Goal: Task Accomplishment & Management: Use online tool/utility

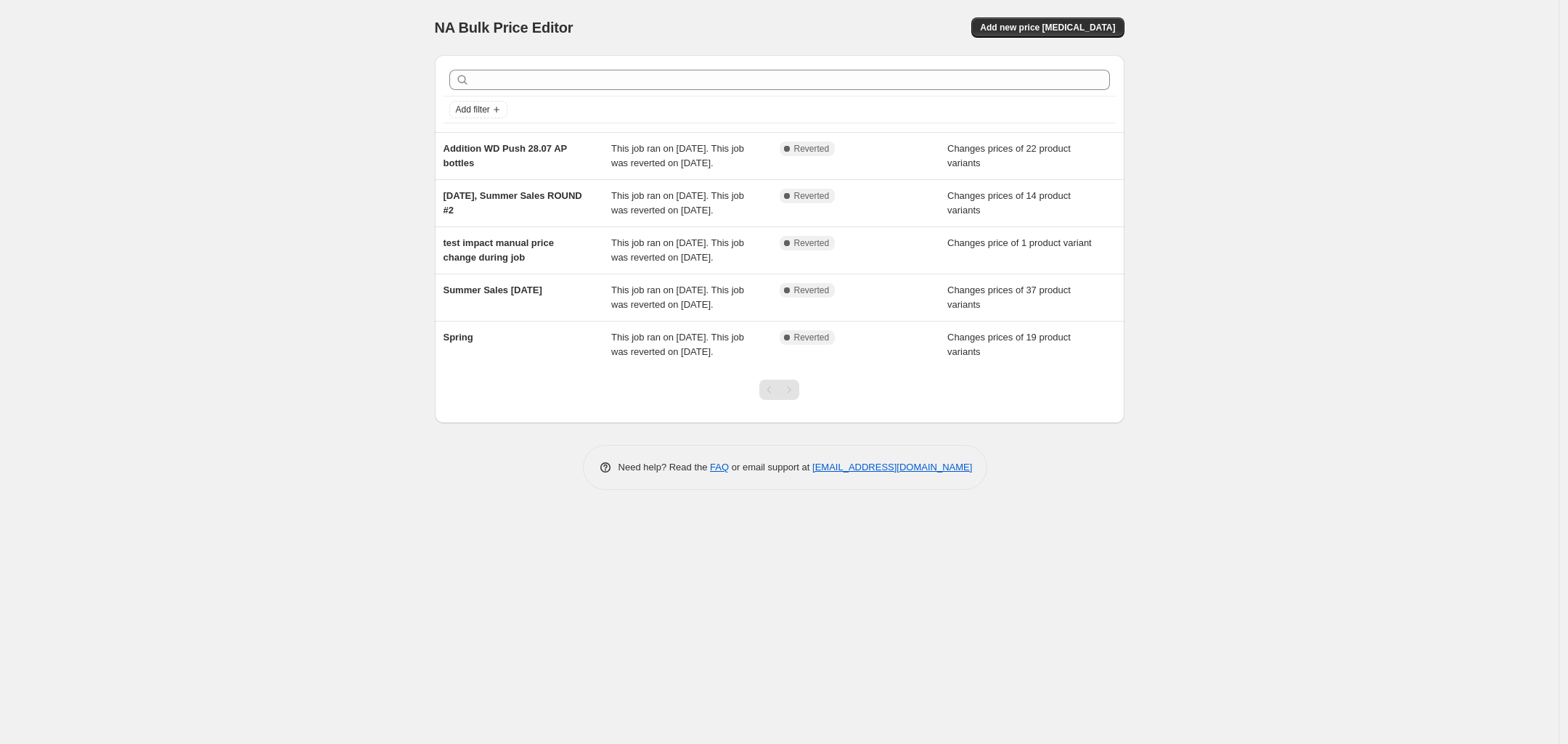
click at [1061, 40] on div "NA Bulk Price Editor. This page is ready NA Bulk Price Editor Add new price [ME…" at bounding box center [779, 27] width 690 height 55
click at [1063, 31] on span "Add new price [MEDICAL_DATA]" at bounding box center [1047, 27] width 135 height 12
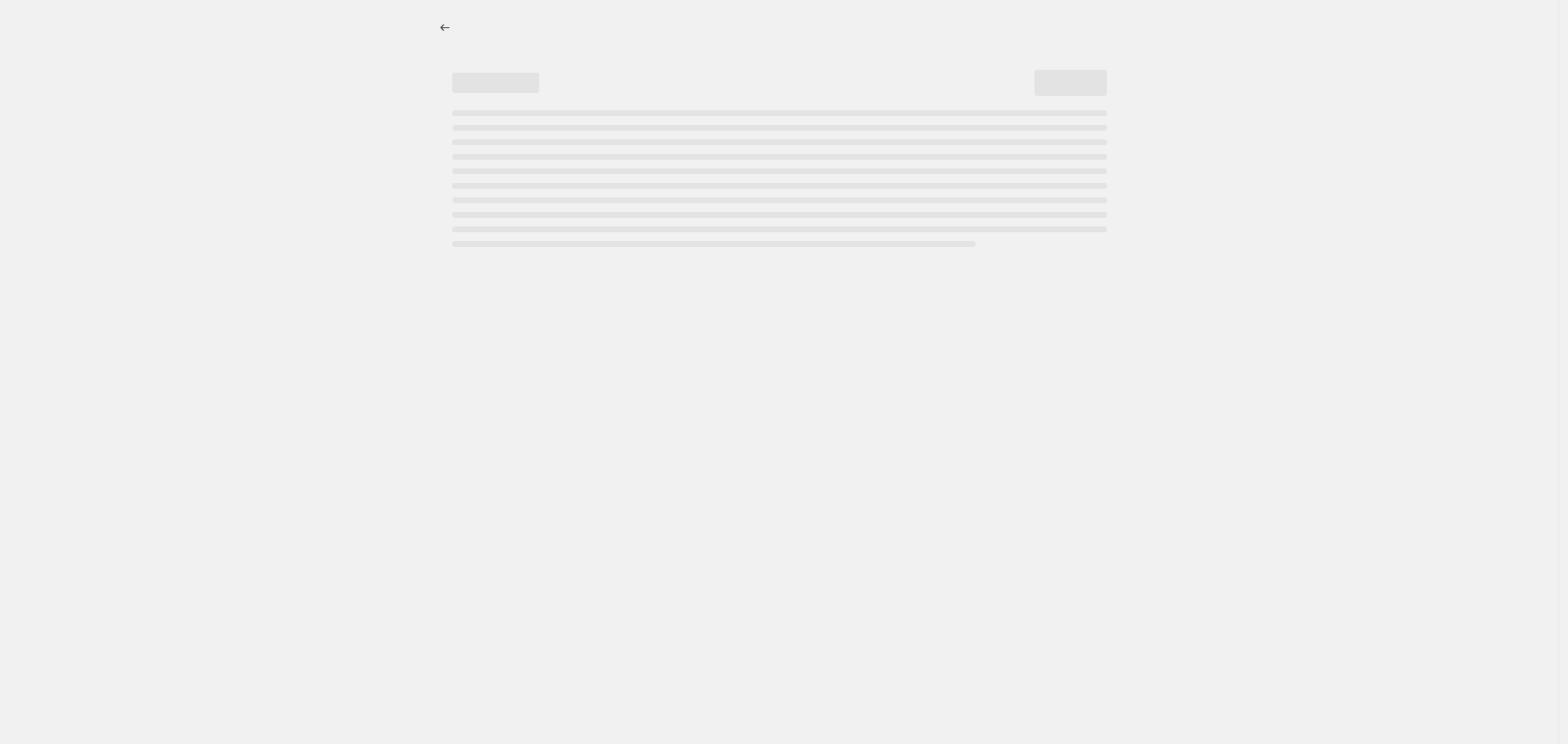
select select "percentage"
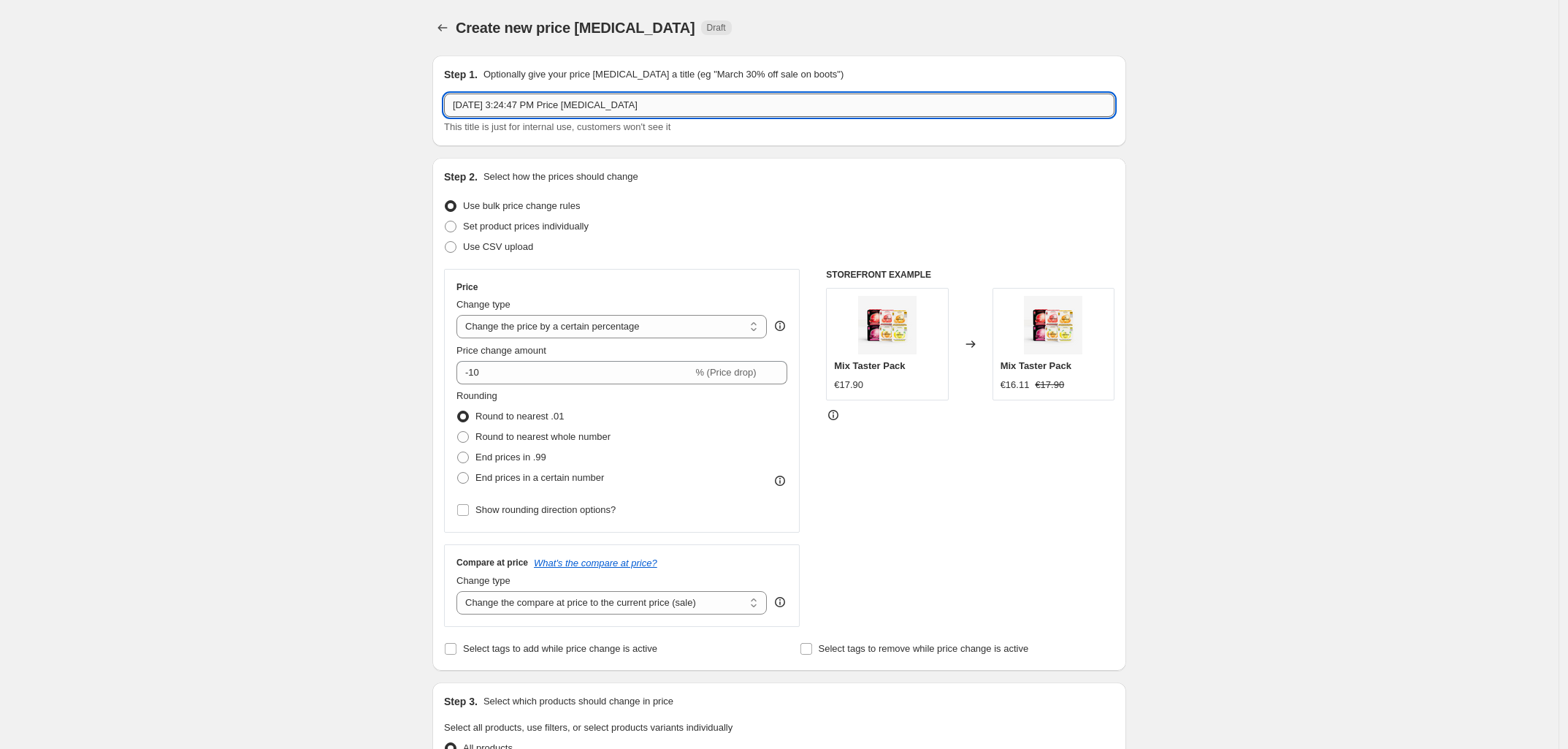
click at [698, 93] on input "[DATE] 3:24:47 PM Price [MEDICAL_DATA]" at bounding box center [779, 105] width 670 height 24
type input "Bottle price activation"
click at [544, 230] on span "Set product prices individually" at bounding box center [525, 226] width 125 height 11
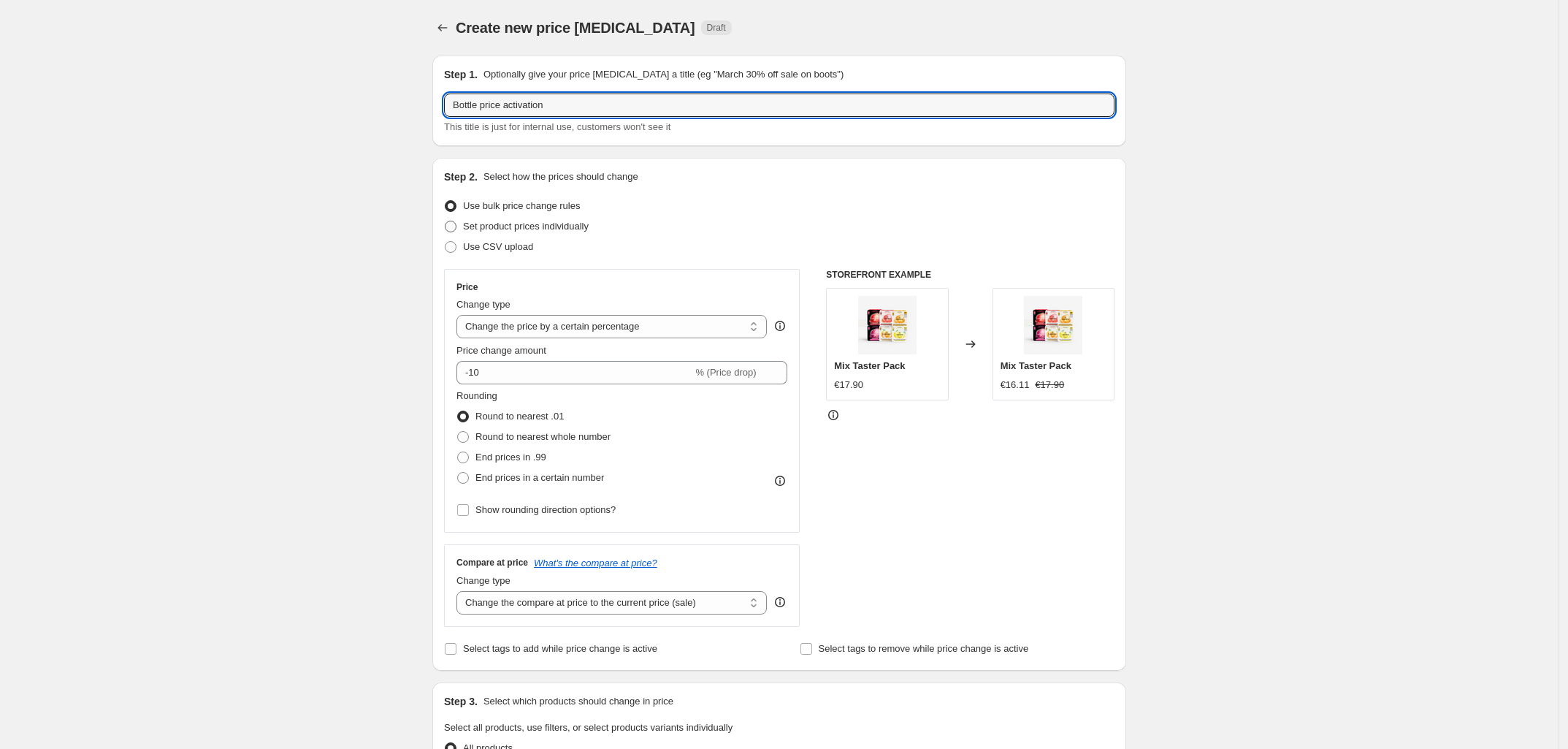
click at [445, 221] on input "Set product prices individually" at bounding box center [444, 220] width 1 height 1
radio input "true"
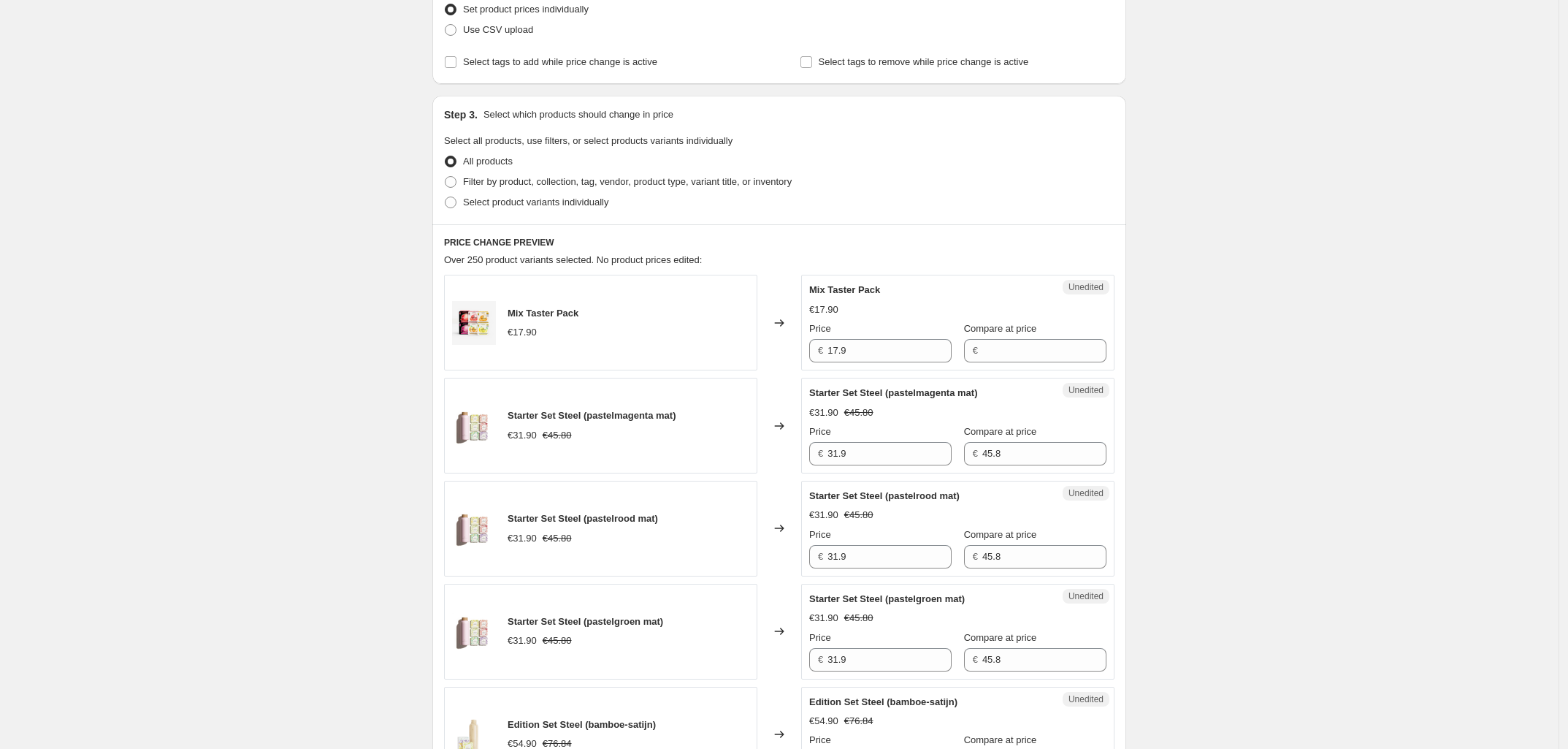
scroll to position [217, 0]
click at [468, 193] on label "Select product variants individually" at bounding box center [527, 202] width 165 height 20
click at [445, 197] on input "Select product variants individually" at bounding box center [444, 197] width 1 height 1
radio input "true"
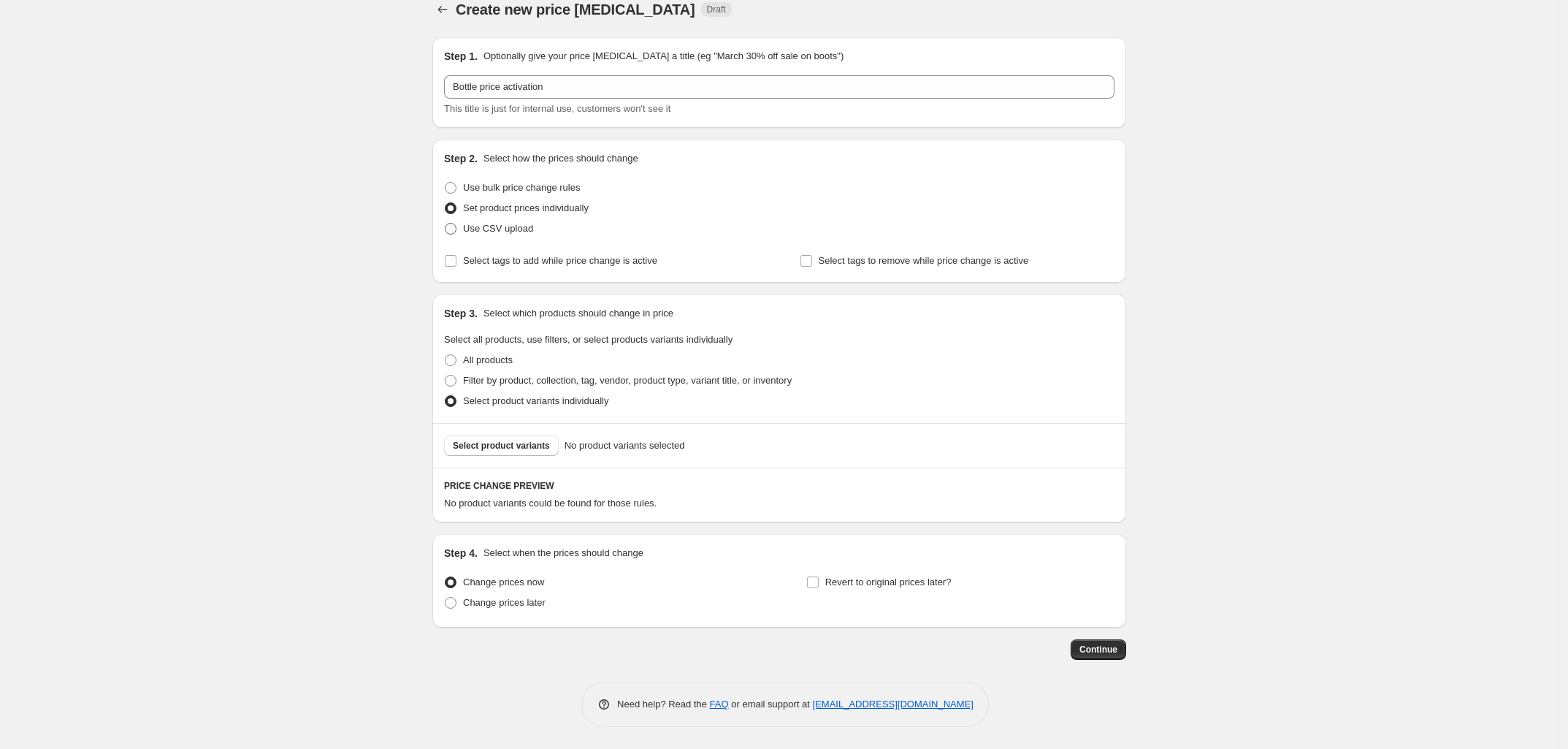
scroll to position [19, 0]
drag, startPoint x: 472, startPoint y: 265, endPoint x: 354, endPoint y: 300, distance: 123.1
click at [354, 300] on div "Create new price [MEDICAL_DATA]. This page is ready Create new price [MEDICAL_D…" at bounding box center [779, 365] width 1559 height 767
click at [485, 387] on span "Filter by product, collection, tag, vendor, product type, variant title, or inv…" at bounding box center [626, 380] width 328 height 15
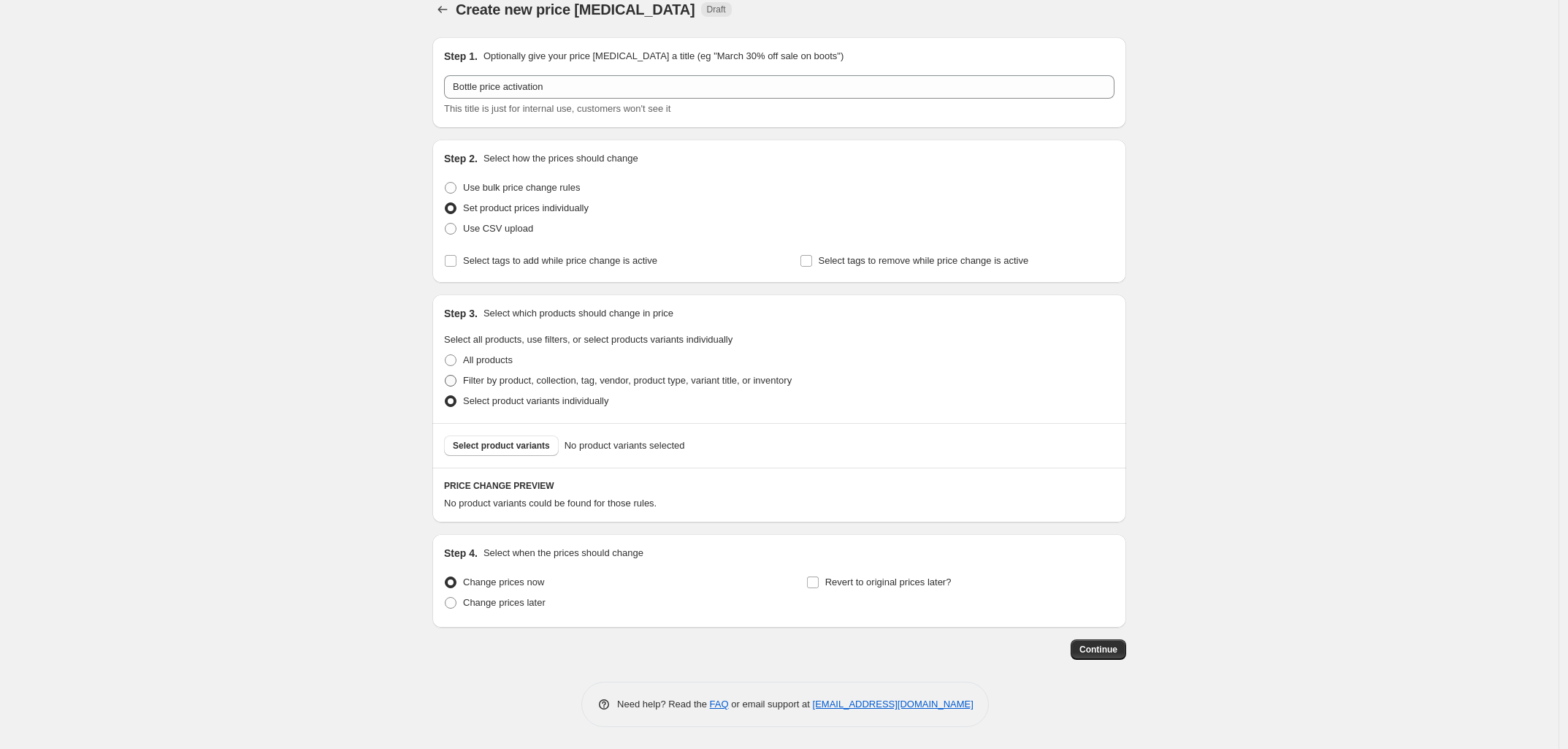
click at [445, 376] on input "Filter by product, collection, tag, vendor, product type, variant title, or inv…" at bounding box center [444, 375] width 1 height 1
radio input "true"
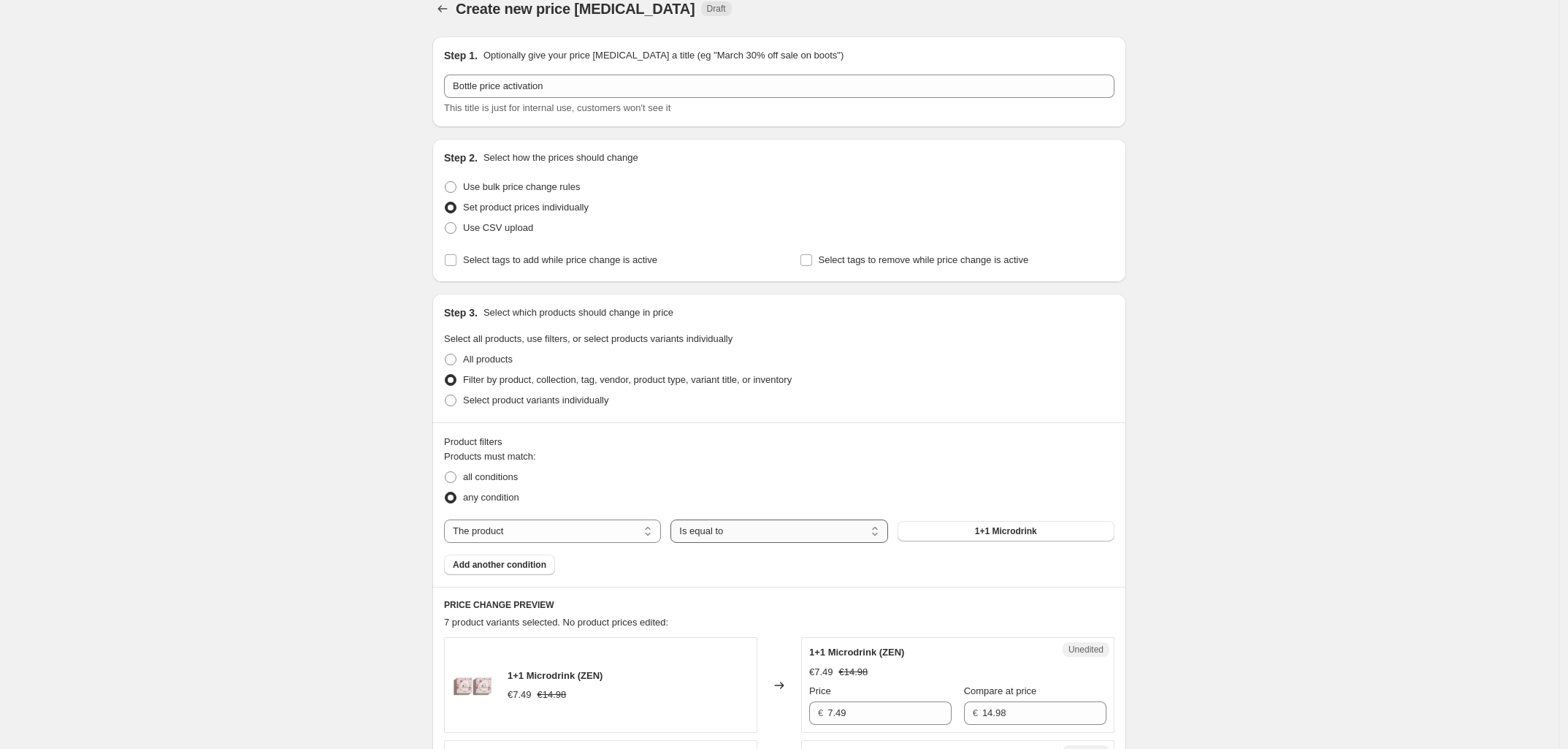
click at [729, 530] on select "Is equal to Is not equal to" at bounding box center [778, 531] width 217 height 24
click at [623, 530] on select "The product The product's collection The product's tag The product's vendor The…" at bounding box center [552, 531] width 217 height 24
select select "tag"
click at [1017, 521] on button "__0212" at bounding box center [1006, 531] width 217 height 20
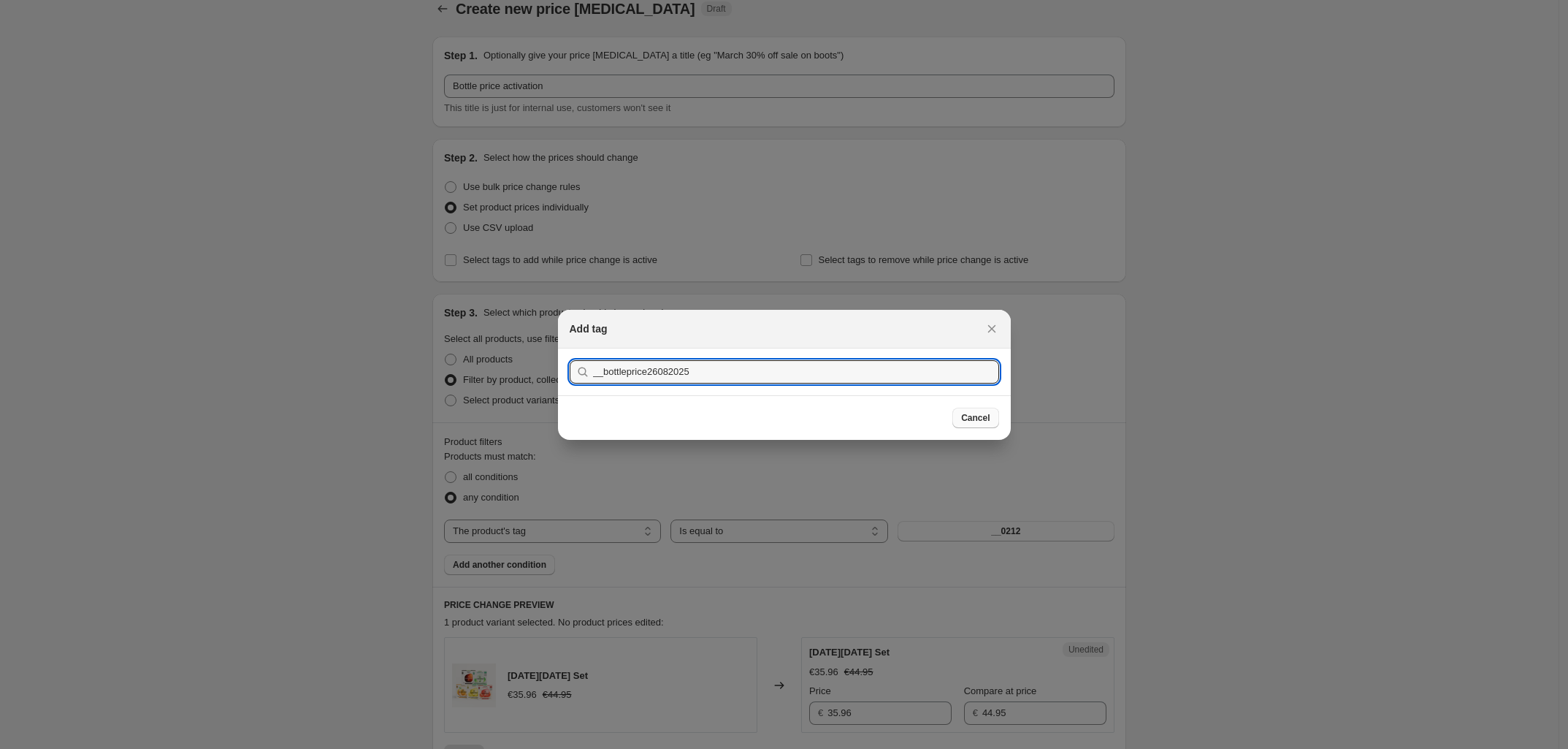
type input "__bottleprice26082025"
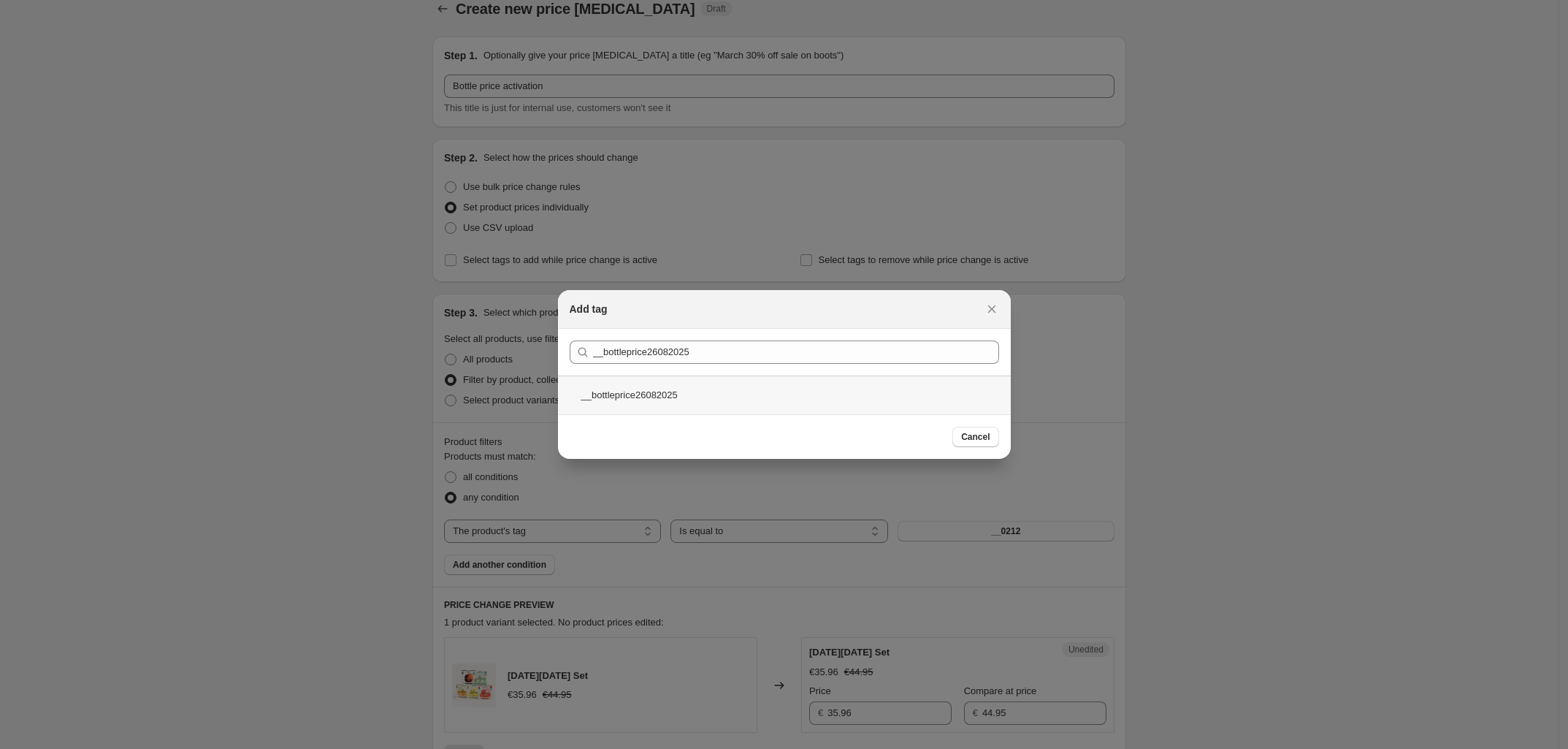
click at [644, 398] on div "__bottleprice26082025" at bounding box center [784, 395] width 453 height 38
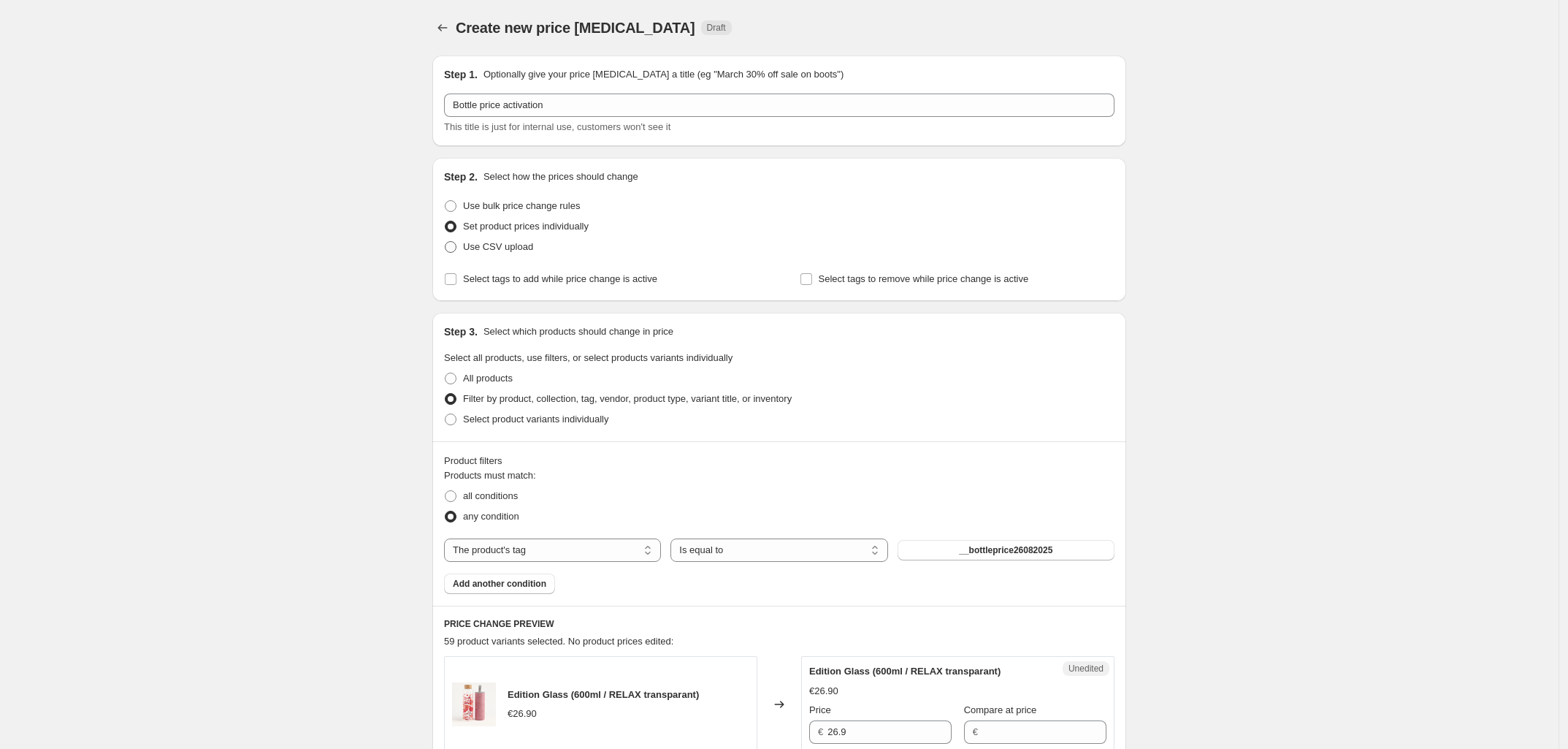
click at [468, 249] on span "Use CSV upload" at bounding box center [497, 247] width 70 height 11
click at [445, 241] on input "Use CSV upload" at bounding box center [444, 241] width 1 height 1
radio input "true"
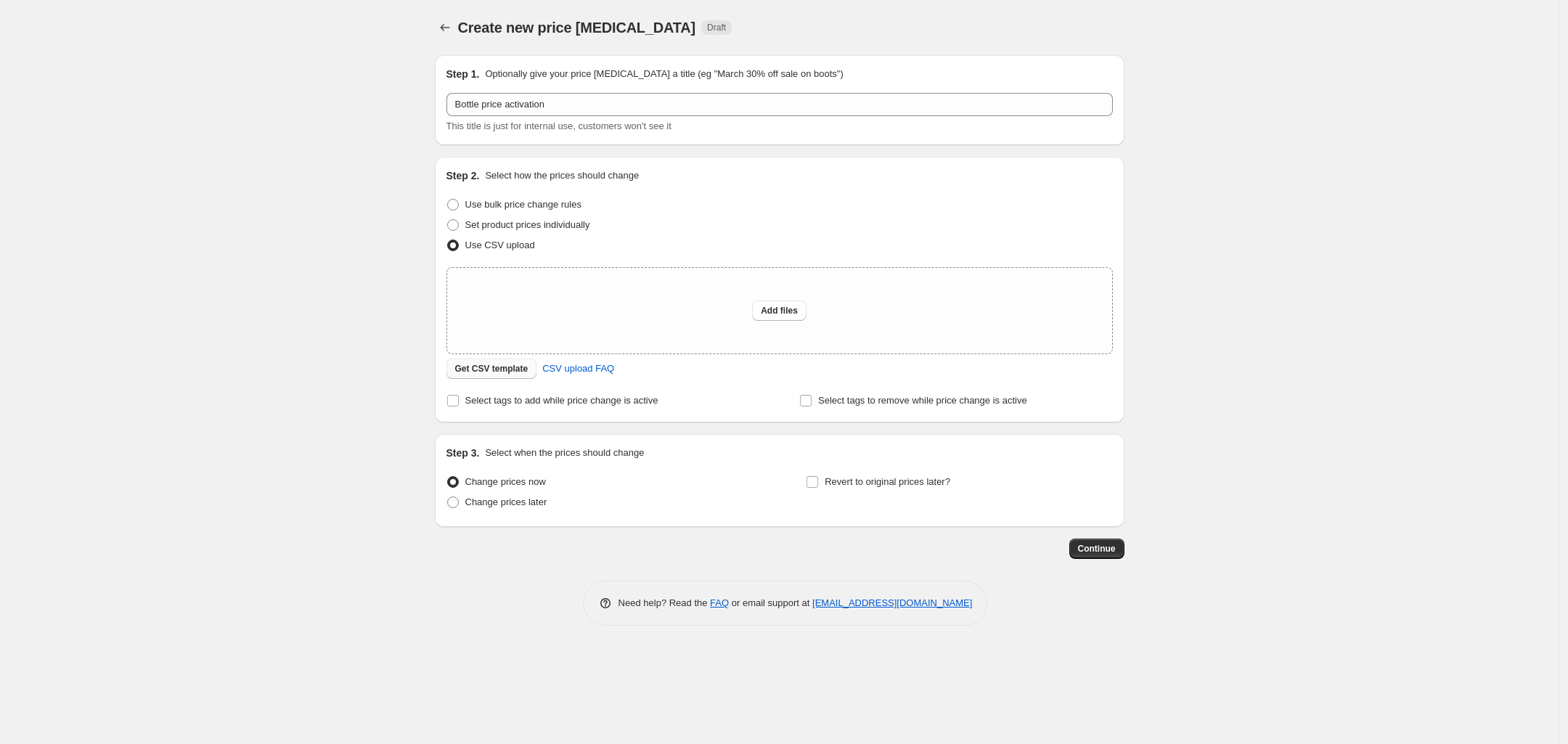
click at [513, 372] on span "Get CSV template" at bounding box center [492, 368] width 74 height 12
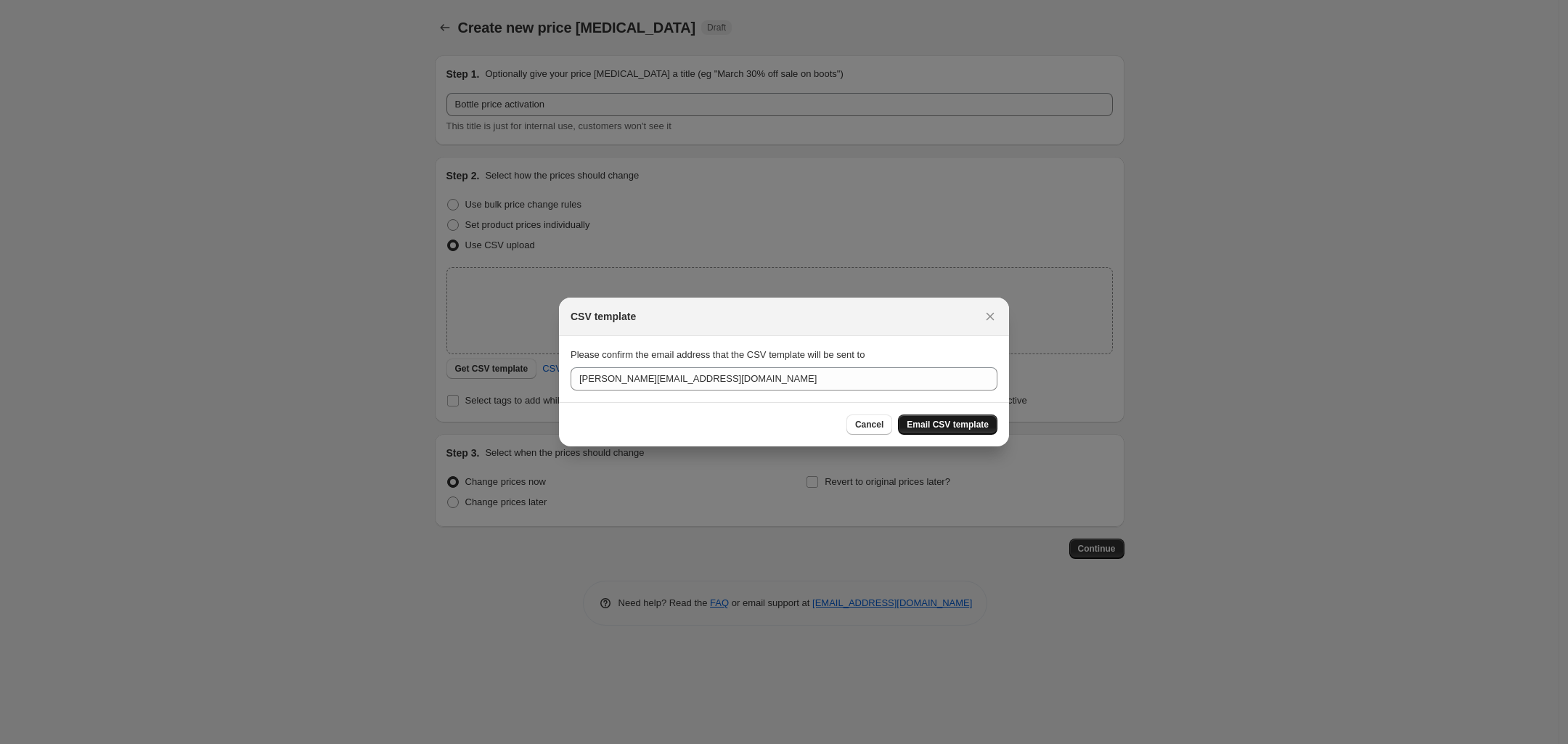
click at [938, 417] on button "Email CSV template" at bounding box center [947, 424] width 99 height 20
